Goal: Information Seeking & Learning: Learn about a topic

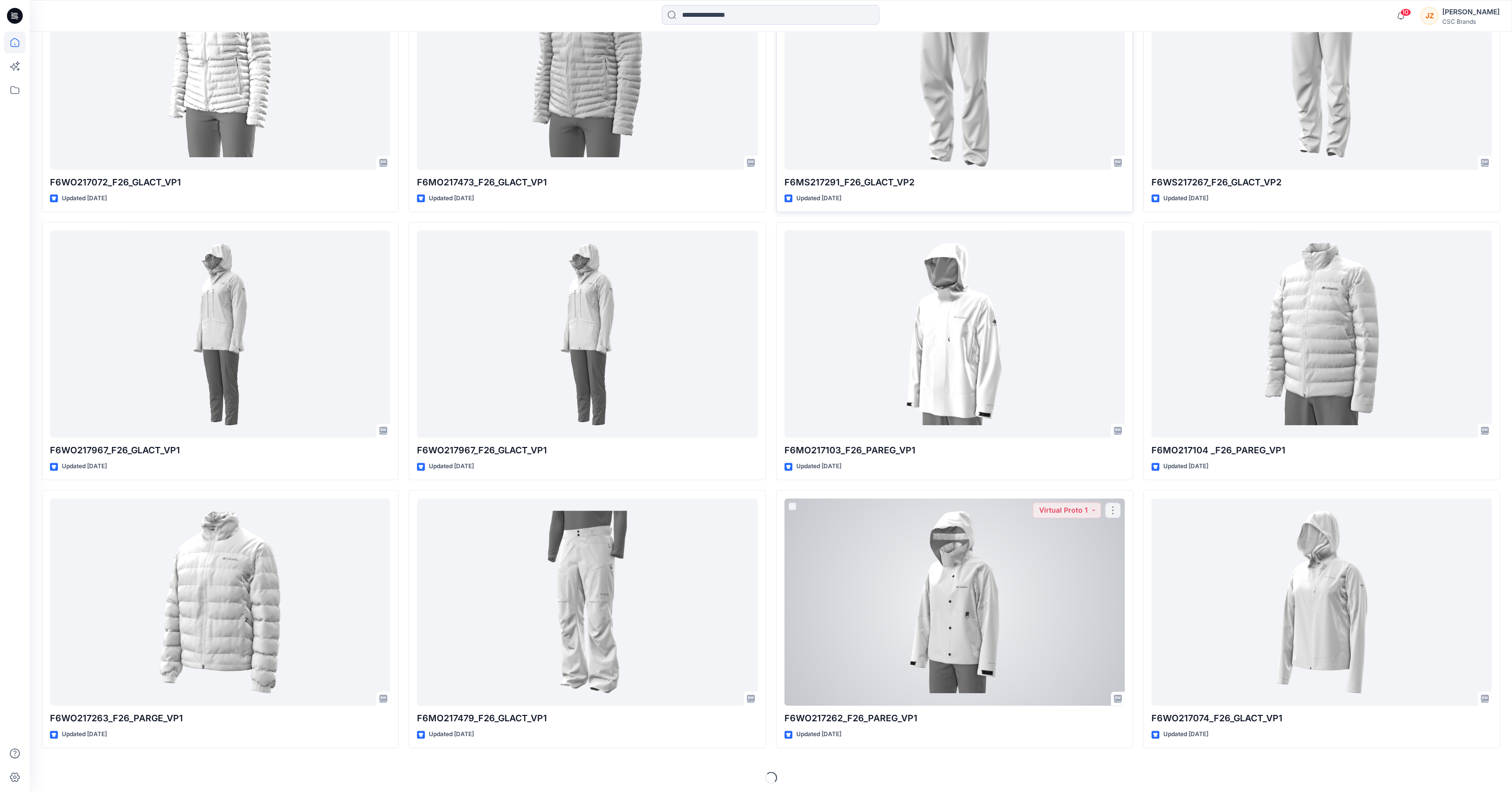
scroll to position [1235, 0]
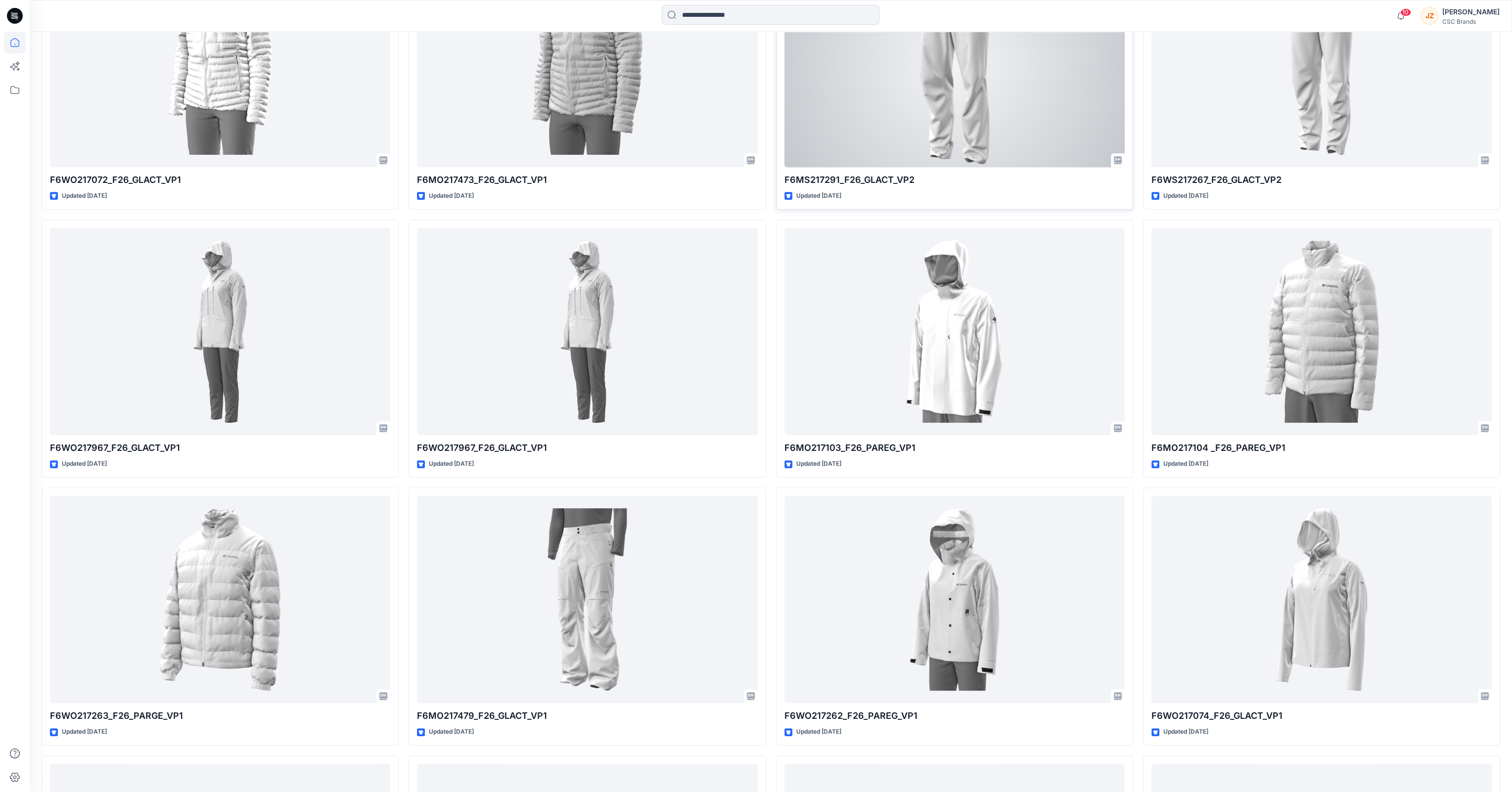
click at [936, 73] on div at bounding box center [955, 64] width 340 height 208
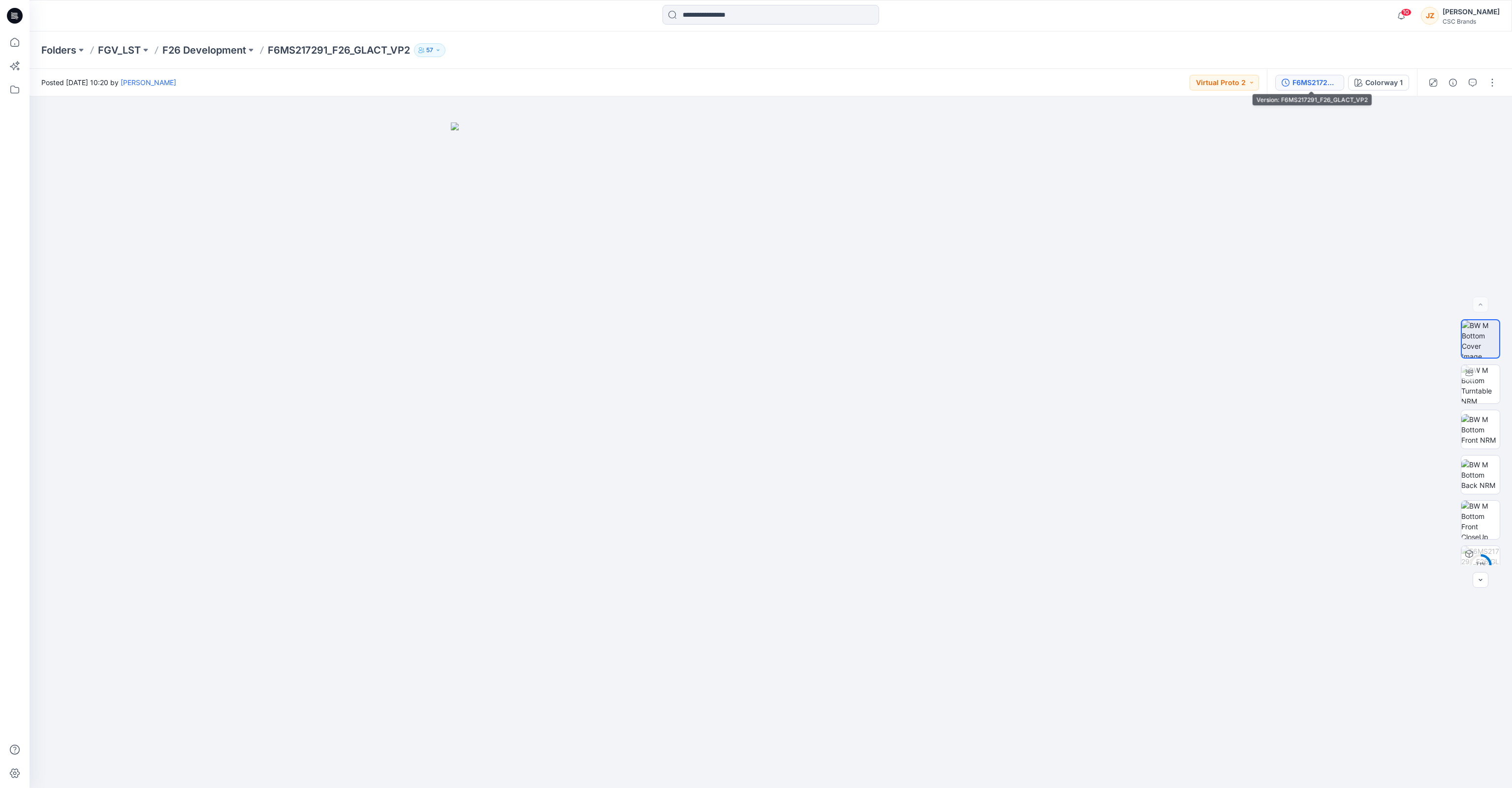
click at [1310, 86] on div "F6MS217291_F26_GLACT_VP2" at bounding box center [1315, 83] width 45 height 11
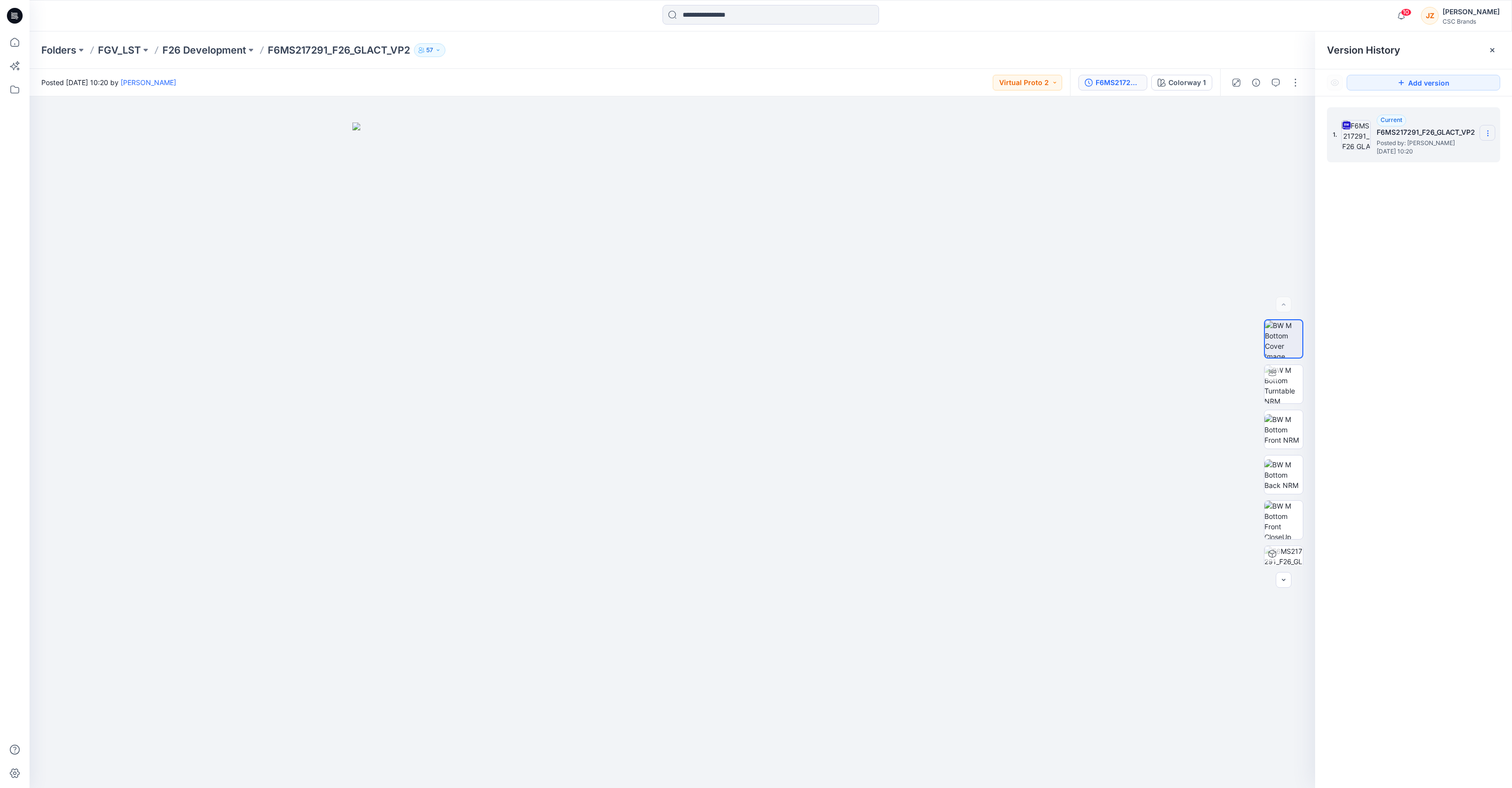
click at [1487, 136] on icon at bounding box center [1487, 133] width 8 height 8
click at [1412, 398] on div "1. Current F6MS217291_F26_GLACT_VP2 Posted by: [PERSON_NAME] [DATE] 10:20 Downl…" at bounding box center [1413, 449] width 197 height 706
click at [1271, 380] on div at bounding box center [1272, 373] width 16 height 16
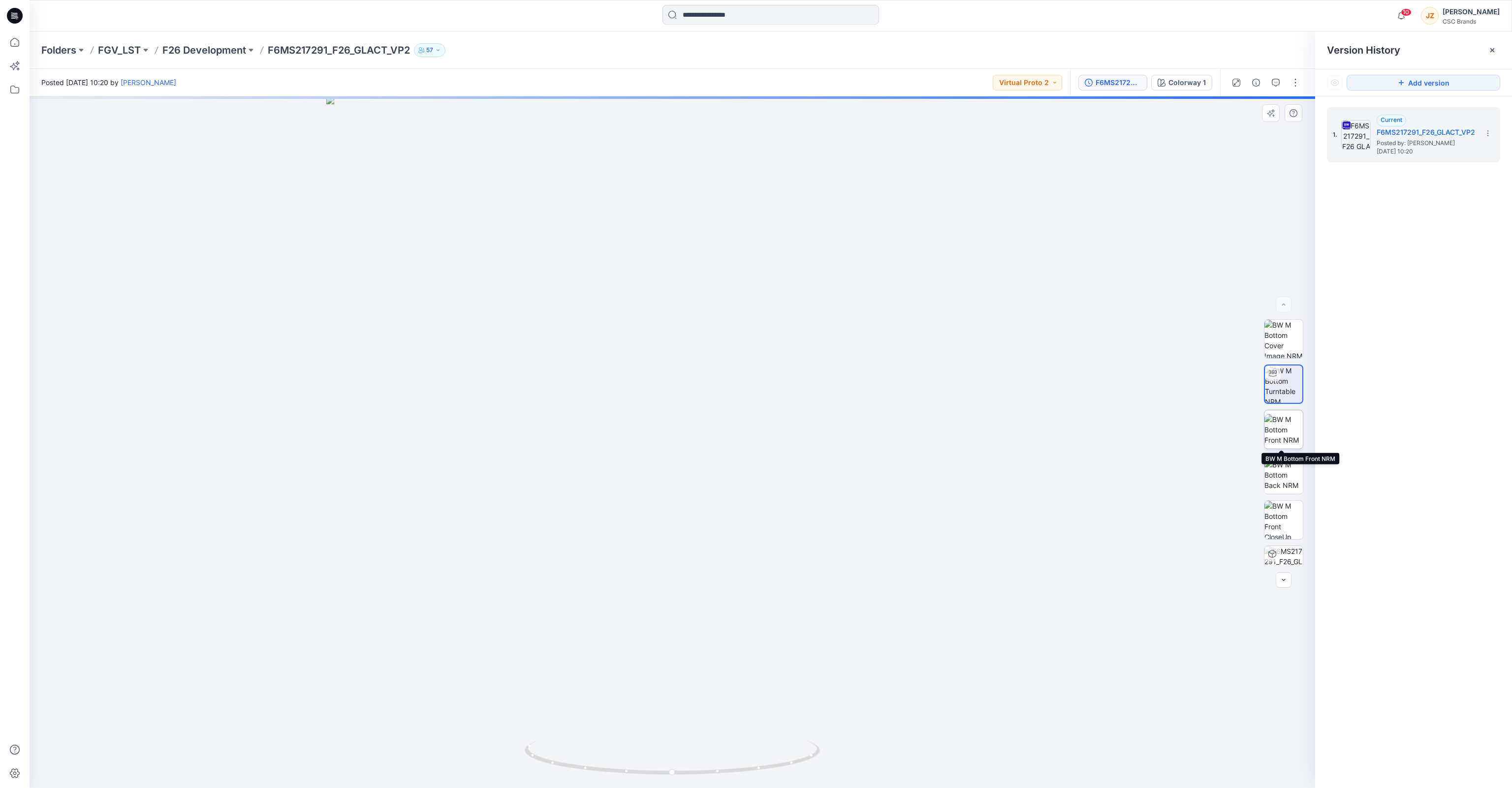
click at [1281, 427] on img at bounding box center [1283, 429] width 38 height 31
click at [1487, 133] on icon at bounding box center [1487, 133] width 1 height 1
